Goal: Find specific page/section: Find specific page/section

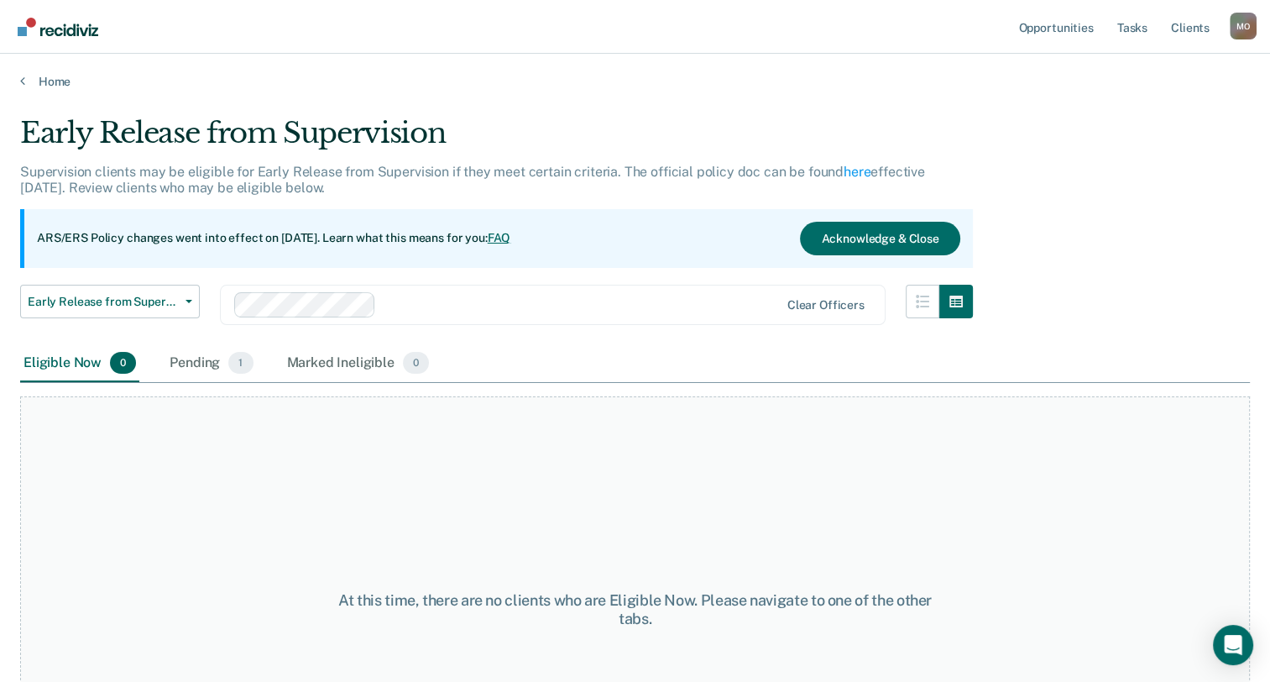
drag, startPoint x: 363, startPoint y: 0, endPoint x: 683, endPoint y: 457, distance: 558.0
click at [683, 457] on div "At this time, there are no clients who are Eligible Now. Please navigate to one…" at bounding box center [635, 609] width 1230 height 426
click at [862, 233] on button "Acknowledge & Close" at bounding box center [880, 239] width 160 height 34
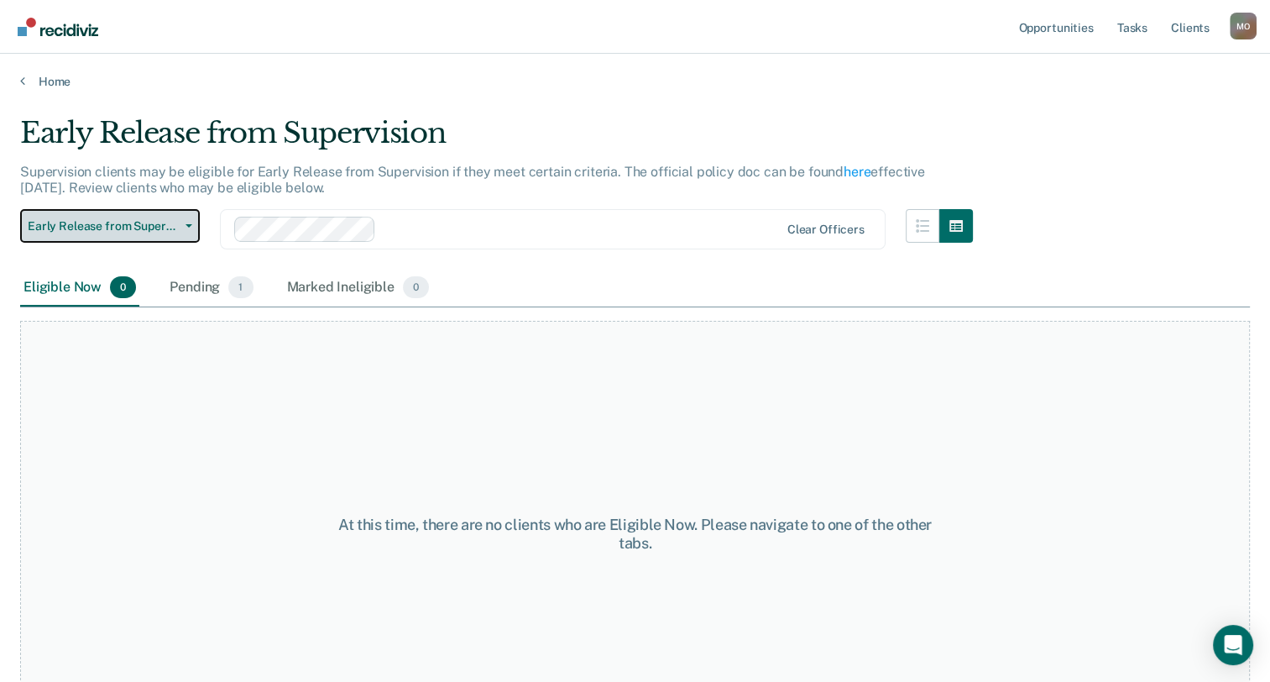
click at [140, 226] on span "Early Release from Supervision" at bounding box center [103, 226] width 151 height 14
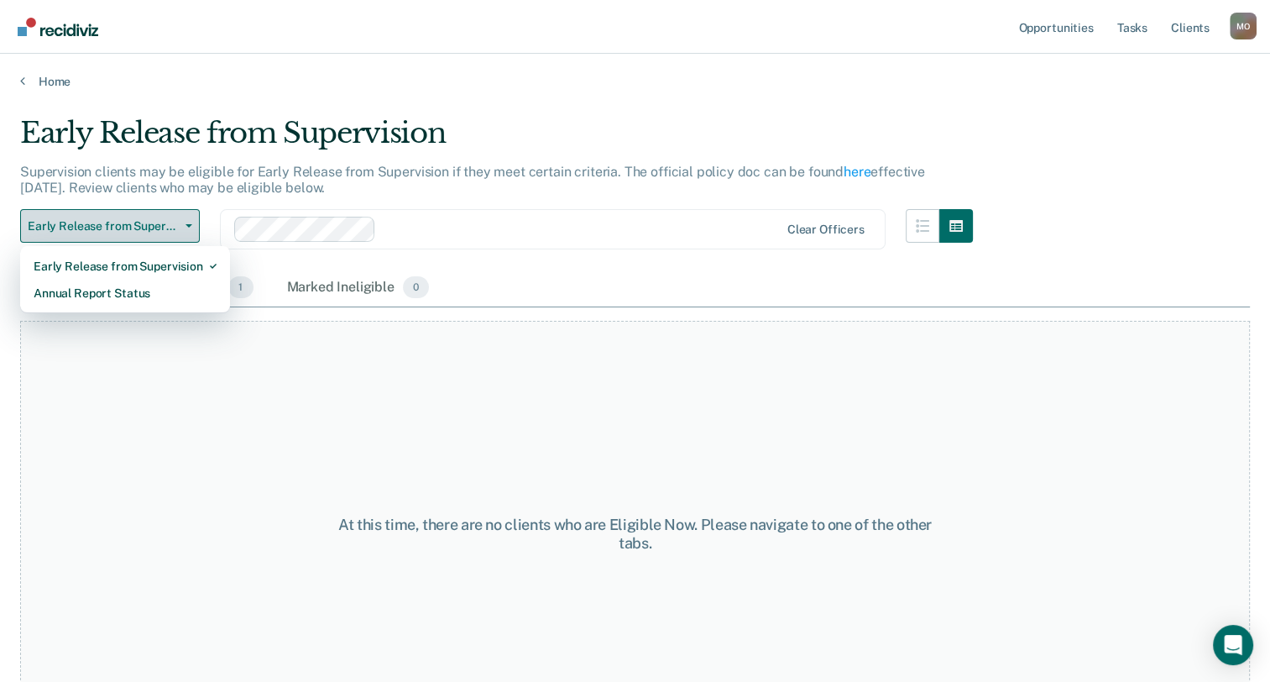
click at [178, 220] on span "Early Release from Supervision" at bounding box center [103, 226] width 151 height 14
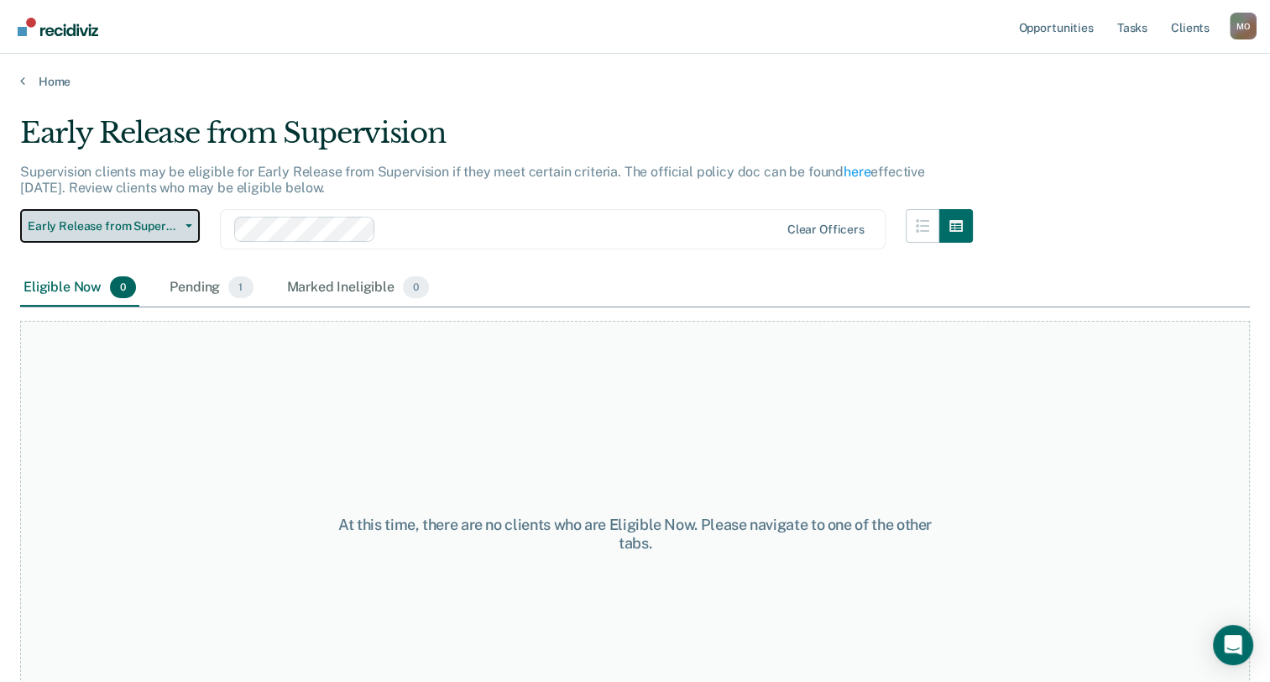
click at [183, 221] on button "Early Release from Supervision" at bounding box center [110, 226] width 180 height 34
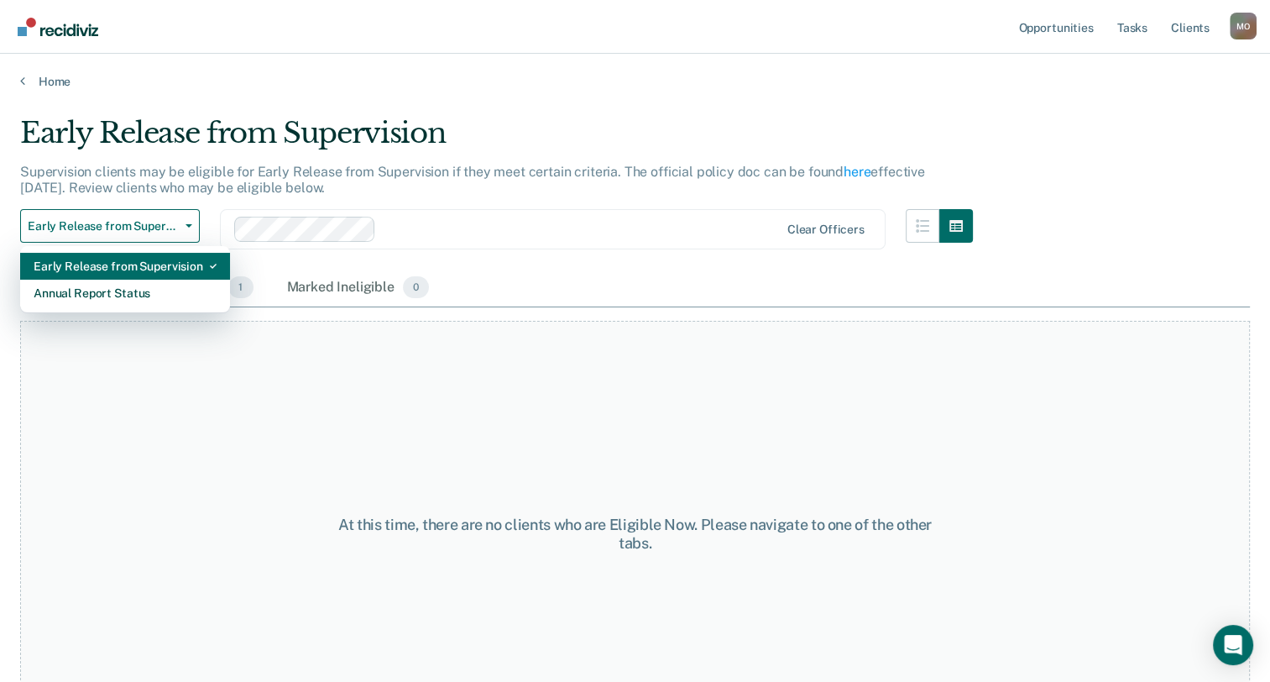
click at [110, 266] on div "Early Release from Supervision" at bounding box center [125, 266] width 183 height 27
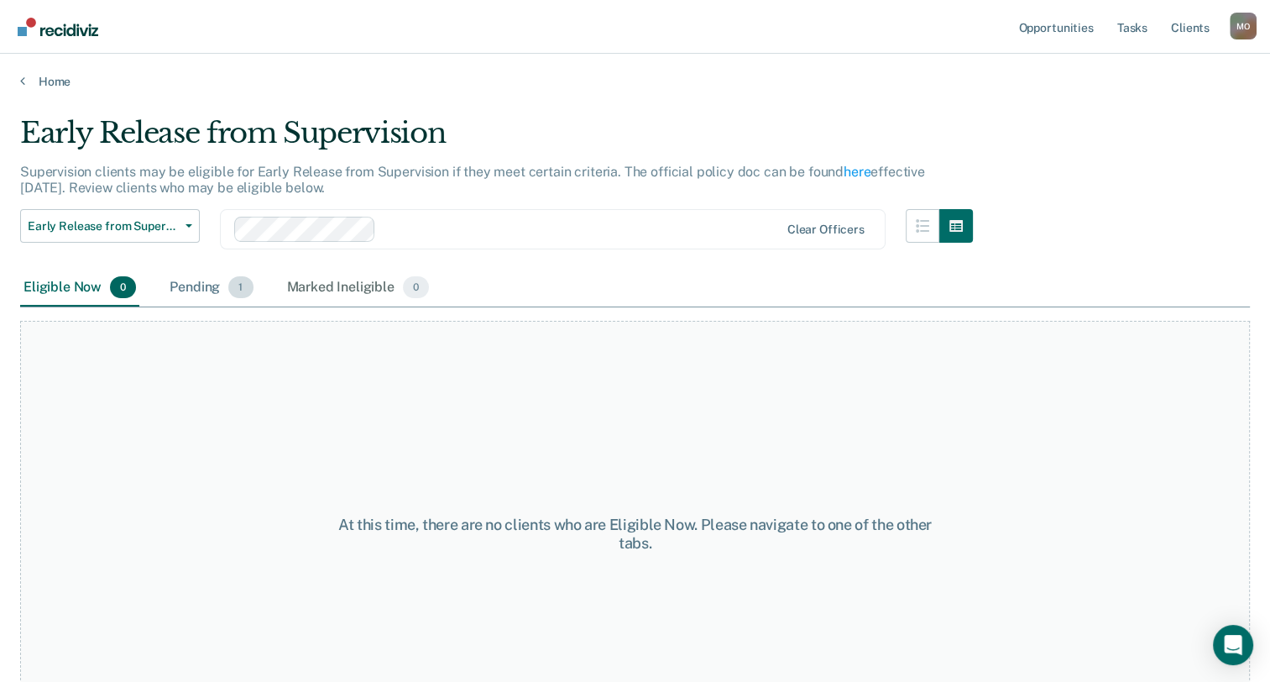
click at [193, 285] on div "Pending 1" at bounding box center [211, 287] width 90 height 37
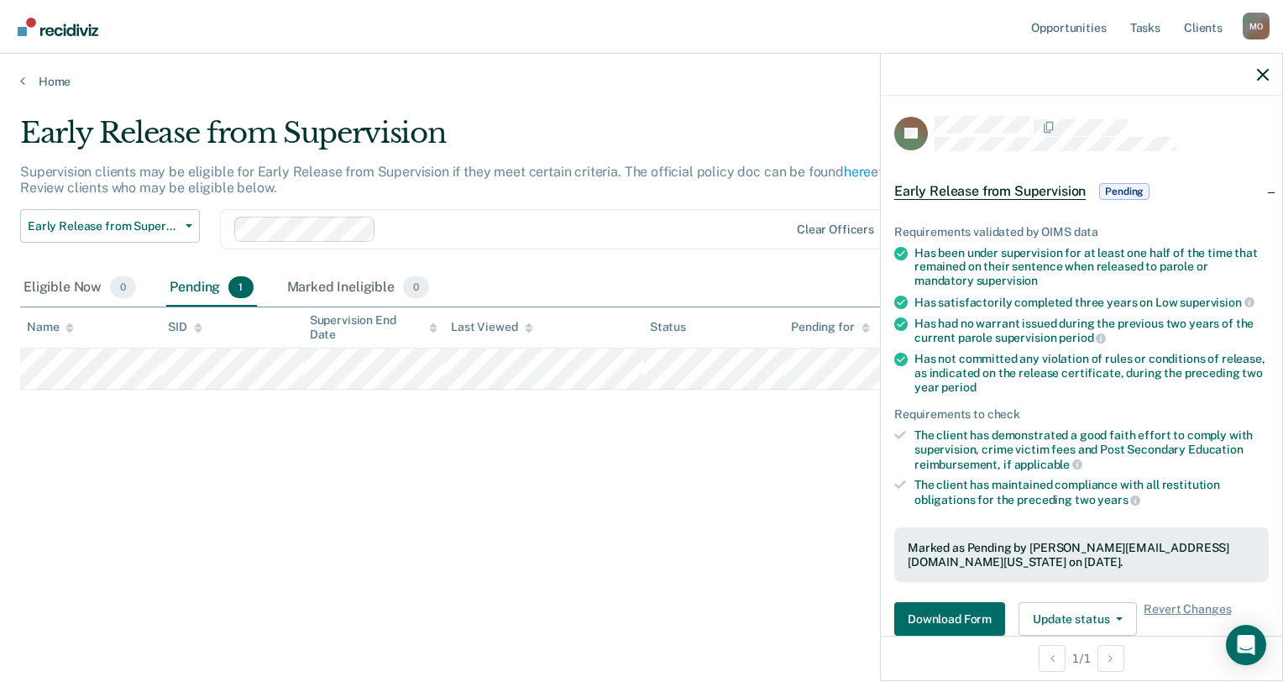
click at [676, 510] on div "Early Release from Supervision Supervision clients may be eligible for Early Re…" at bounding box center [641, 336] width 1242 height 440
click at [724, 501] on div "Early Release from Supervision Supervision clients may be eligible for Early Re…" at bounding box center [641, 336] width 1242 height 440
click at [1257, 75] on icon "button" at bounding box center [1263, 75] width 12 height 12
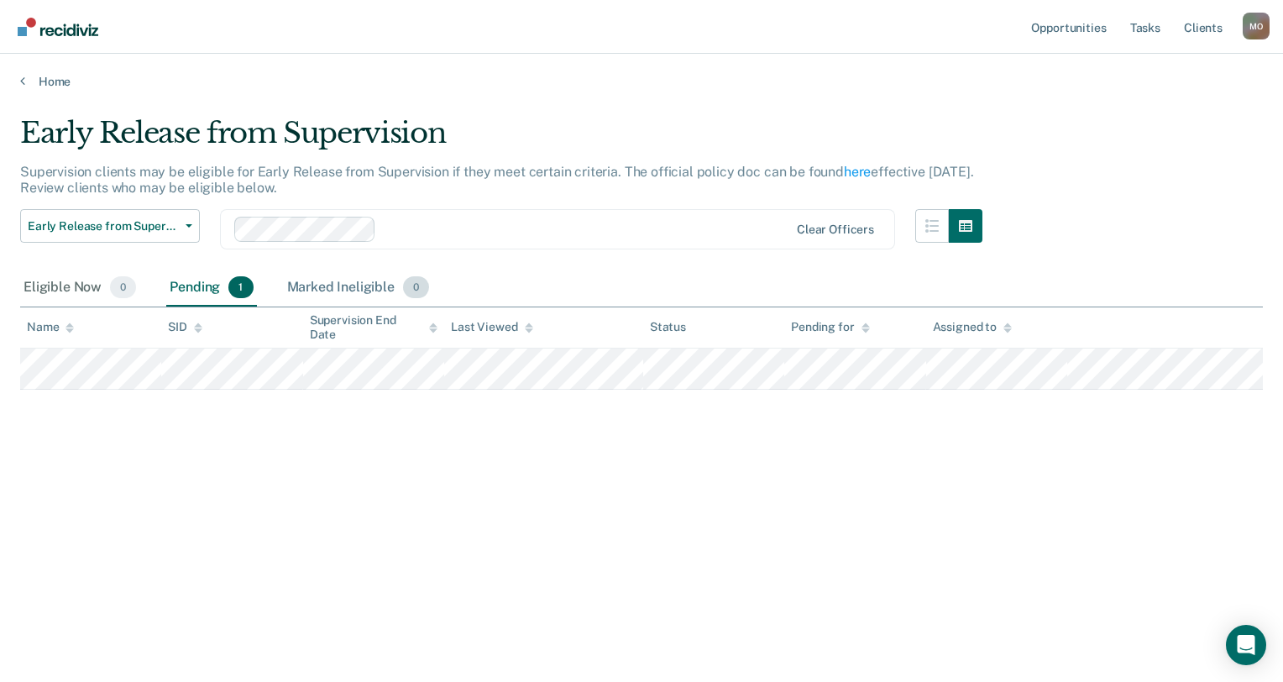
click at [346, 285] on div "Marked Ineligible 0" at bounding box center [358, 287] width 149 height 37
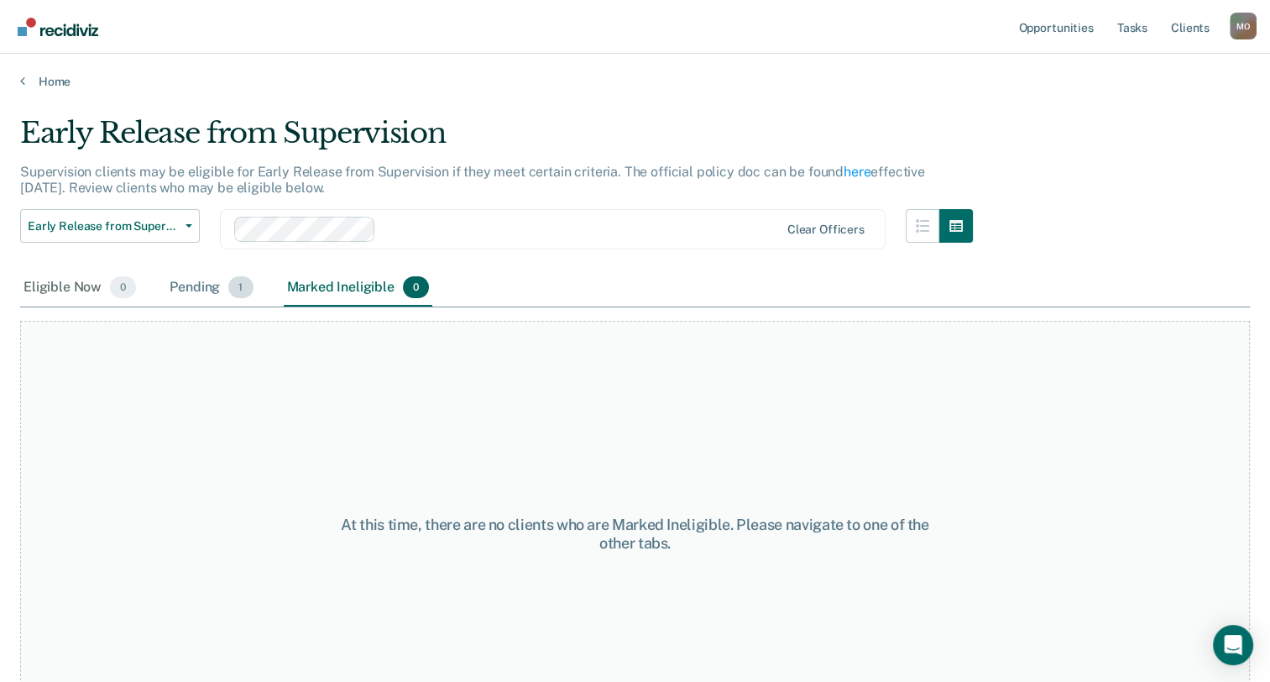
click at [187, 283] on div "Pending 1" at bounding box center [211, 287] width 90 height 37
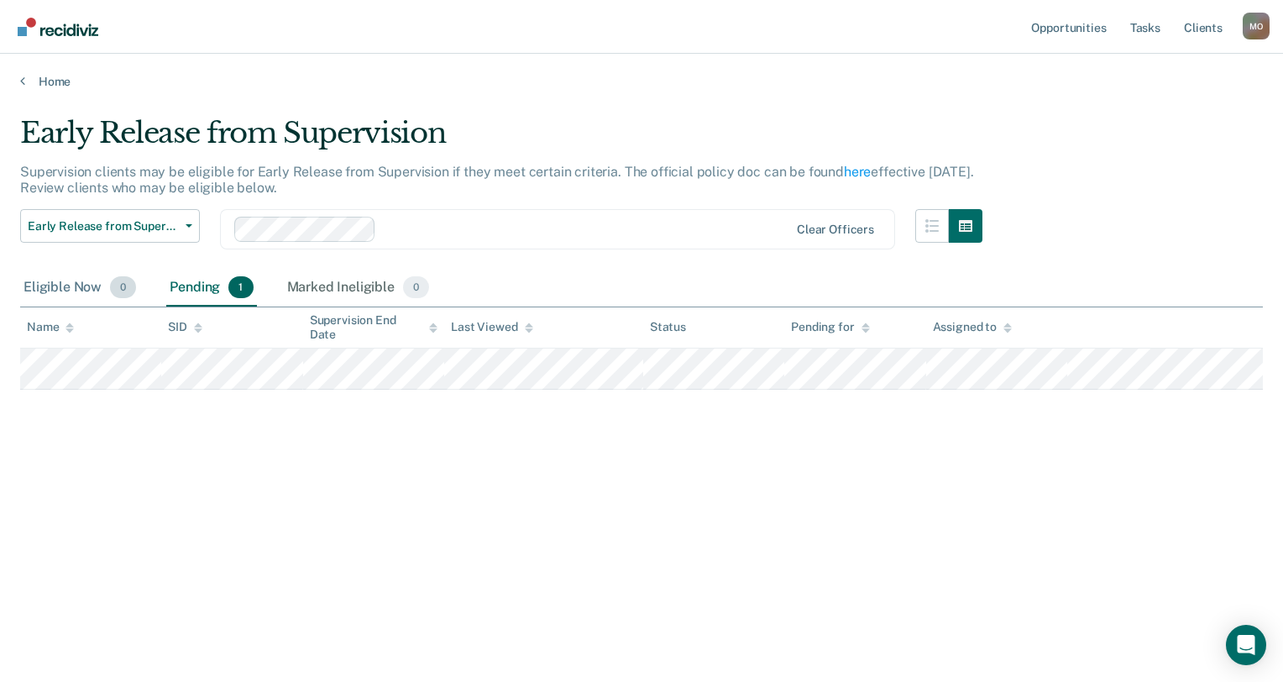
click at [64, 280] on div "Eligible Now 0" at bounding box center [79, 287] width 119 height 37
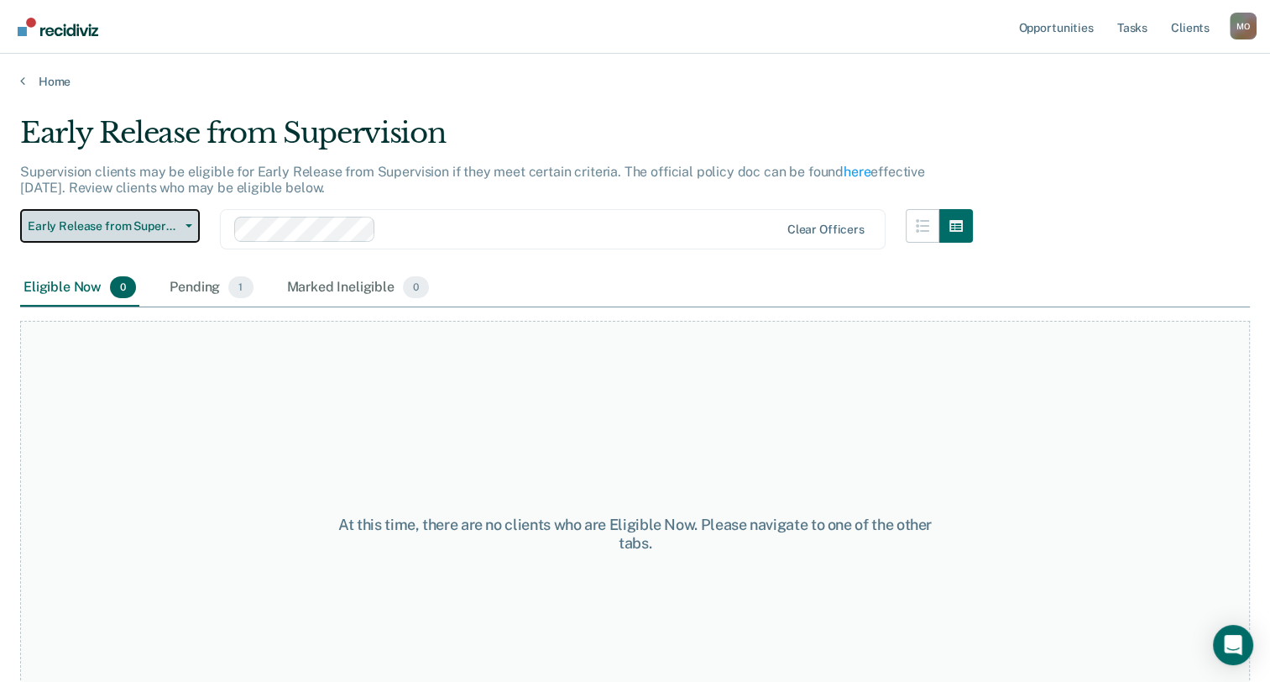
click at [191, 220] on button "Early Release from Supervision" at bounding box center [110, 226] width 180 height 34
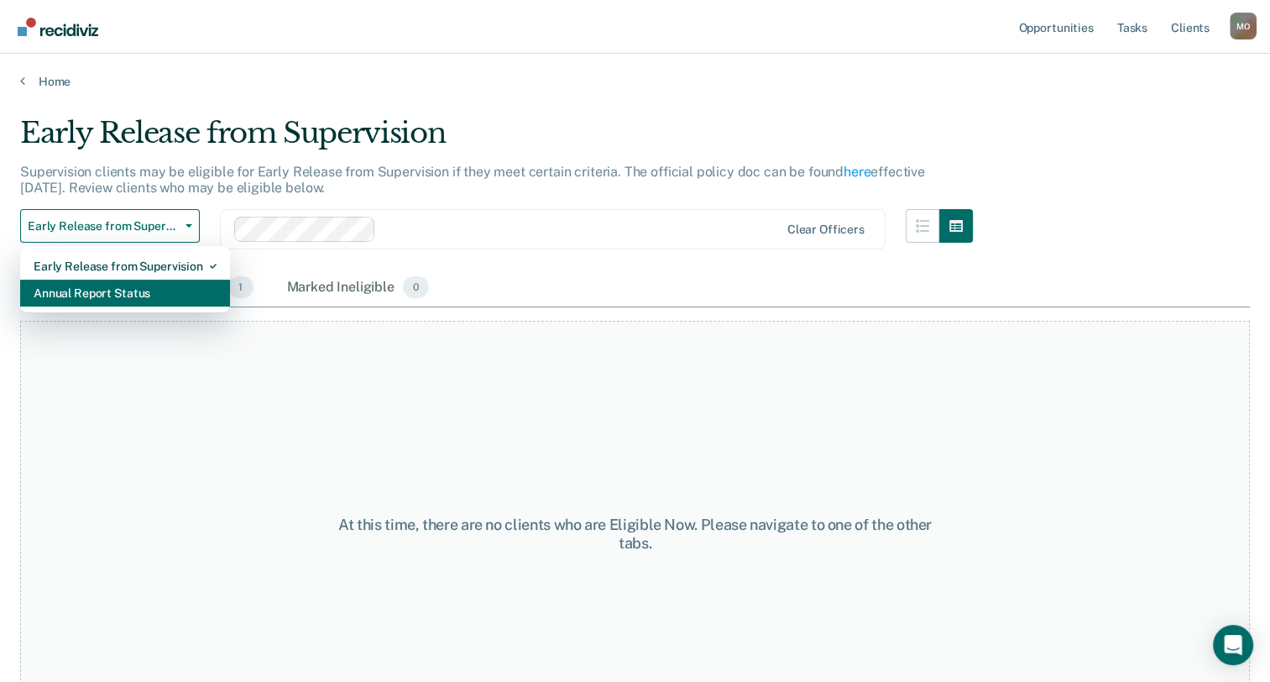
click at [133, 292] on div "Annual Report Status" at bounding box center [125, 293] width 183 height 27
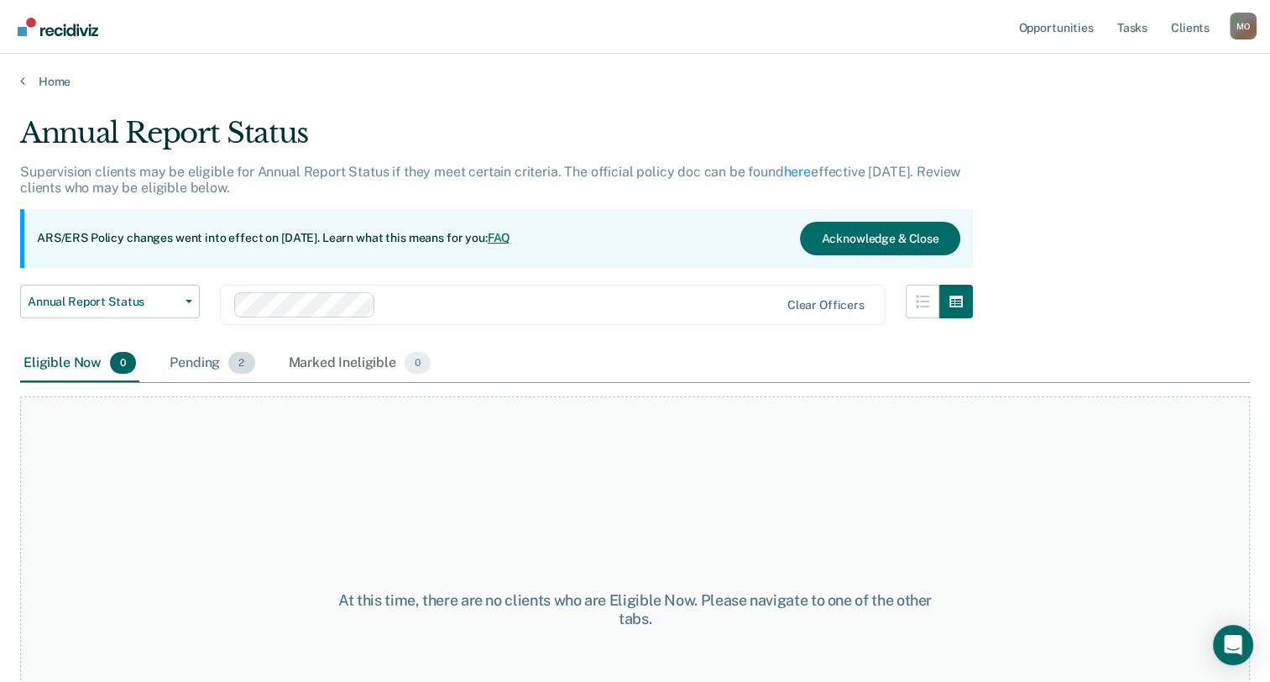
click at [233, 364] on span "2" at bounding box center [241, 363] width 26 height 22
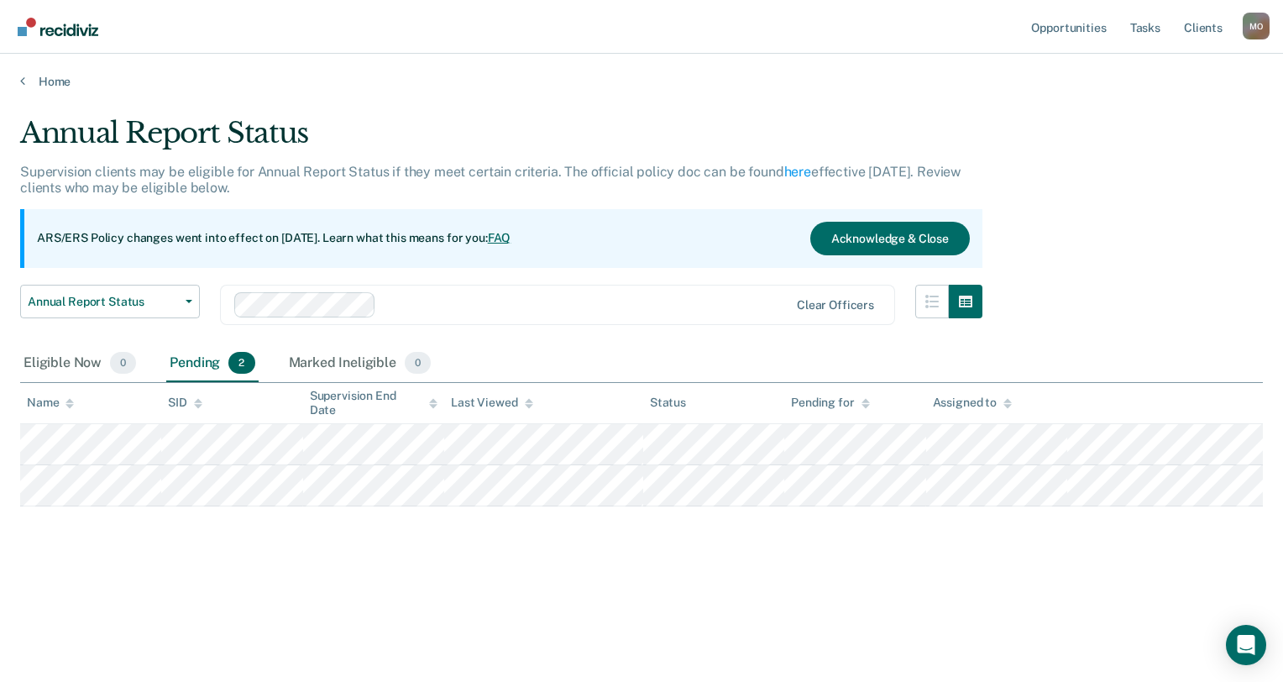
click at [34, 37] on link "Go to Recidiviz Home" at bounding box center [57, 26] width 89 height 53
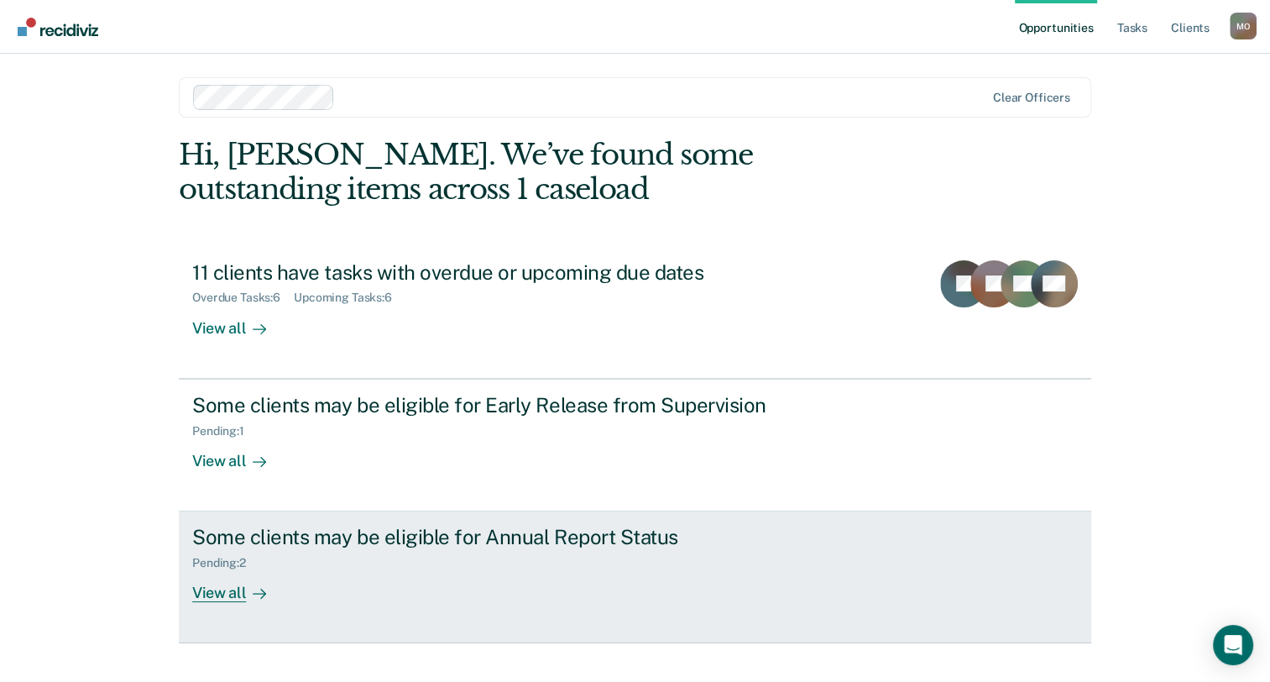
scroll to position [31, 0]
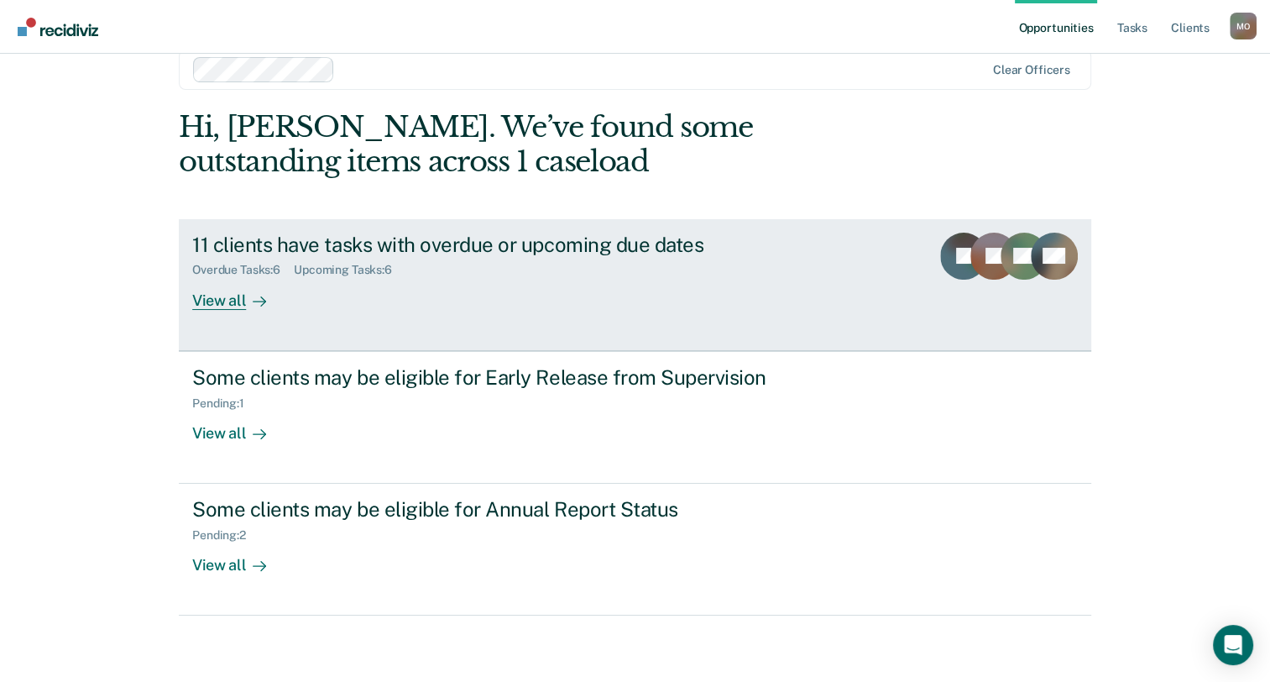
click at [529, 246] on div "11 clients have tasks with overdue or upcoming due dates" at bounding box center [486, 245] width 589 height 24
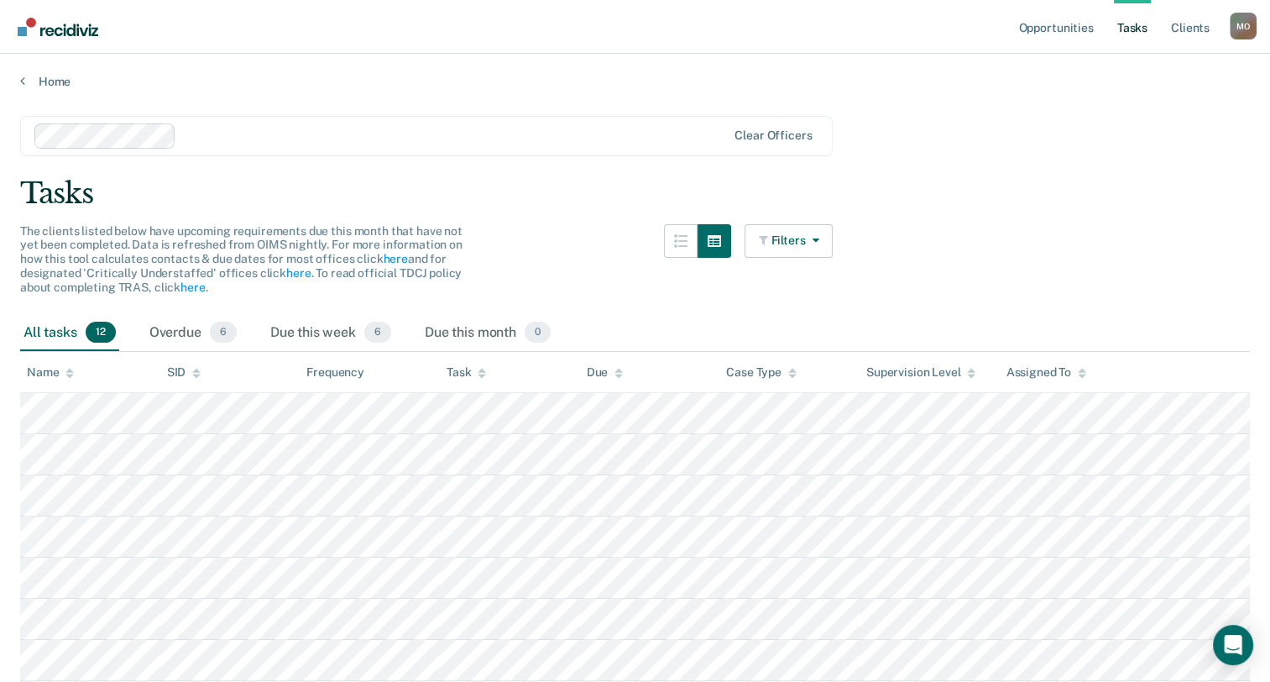
drag, startPoint x: 84, startPoint y: 1, endPoint x: 1081, endPoint y: 121, distance: 1004.5
click at [1081, 121] on main "Clear officers Tasks The clients listed below have upcoming requirements due th…" at bounding box center [635, 519] width 1270 height 860
